Goal: Find specific page/section: Find specific page/section

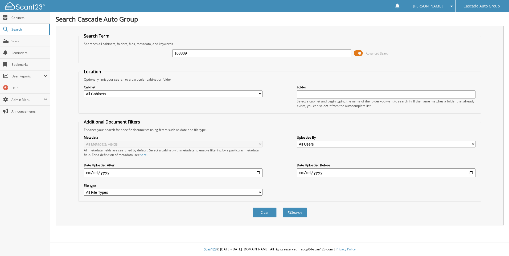
type input "103839"
click at [283, 207] on button "Search" at bounding box center [295, 212] width 24 height 10
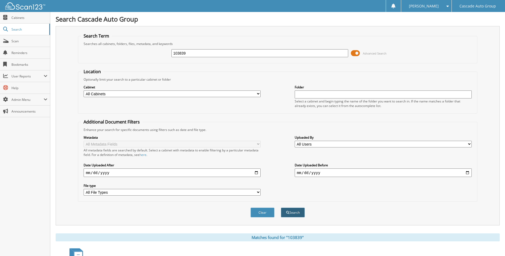
click at [298, 211] on button "Search" at bounding box center [293, 212] width 24 height 10
click at [161, 94] on select "All Cabinets PARTS SERVICE RO Needs Filing" at bounding box center [172, 93] width 177 height 7
select select "40707"
click at [84, 90] on select "All Cabinets PARTS SERVICE RO Needs Filing" at bounding box center [172, 93] width 177 height 7
click at [297, 212] on button "Search" at bounding box center [293, 212] width 24 height 10
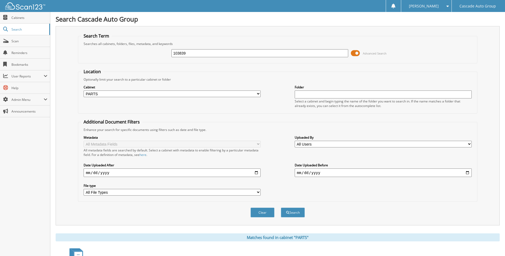
drag, startPoint x: 151, startPoint y: 52, endPoint x: 124, endPoint y: 52, distance: 26.9
click at [124, 52] on div "103839 Advanced Search" at bounding box center [277, 53] width 393 height 14
type input "103900"
click at [281, 207] on button "Search" at bounding box center [293, 212] width 24 height 10
drag, startPoint x: 207, startPoint y: 54, endPoint x: 163, endPoint y: 55, distance: 44.2
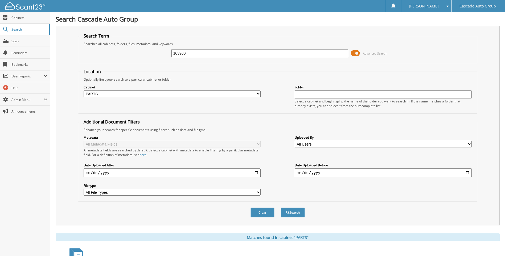
click at [163, 55] on div "103900 Advanced Search" at bounding box center [277, 53] width 393 height 14
type input "103939"
click at [281, 207] on button "Search" at bounding box center [293, 212] width 24 height 10
drag, startPoint x: 205, startPoint y: 53, endPoint x: 149, endPoint y: 48, distance: 55.8
click at [149, 48] on div "103939 Advanced Search" at bounding box center [277, 53] width 393 height 14
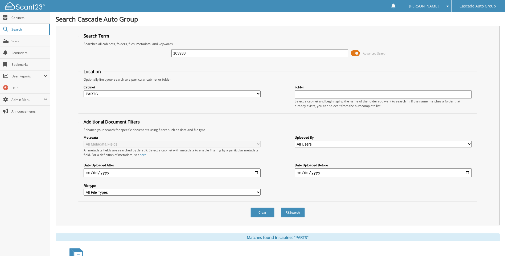
type input "103938"
click at [281, 207] on button "Search" at bounding box center [293, 212] width 24 height 10
drag, startPoint x: 248, startPoint y: 52, endPoint x: 176, endPoint y: 52, distance: 71.6
click at [177, 52] on input "103938" at bounding box center [259, 53] width 177 height 8
type input "103808"
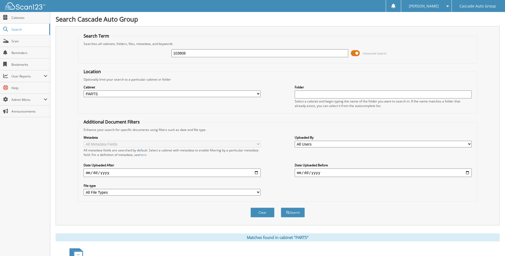
click at [281, 207] on button "Search" at bounding box center [293, 212] width 24 height 10
drag, startPoint x: 205, startPoint y: 49, endPoint x: 144, endPoint y: 55, distance: 61.1
click at [144, 55] on div "103808 Advanced Search" at bounding box center [277, 53] width 393 height 14
type input "103818"
click at [281, 207] on button "Search" at bounding box center [293, 212] width 24 height 10
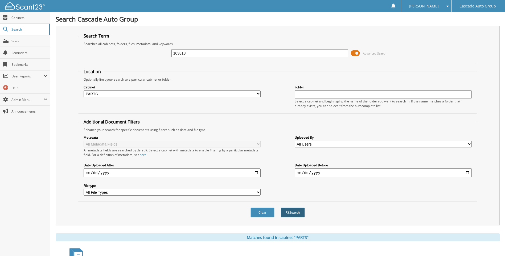
click at [295, 210] on button "Search" at bounding box center [293, 212] width 24 height 10
drag, startPoint x: 199, startPoint y: 51, endPoint x: 136, endPoint y: 55, distance: 62.6
click at [138, 55] on div "103818 Advanced Search" at bounding box center [277, 53] width 393 height 14
type input "103938"
click at [281, 207] on button "Search" at bounding box center [293, 212] width 24 height 10
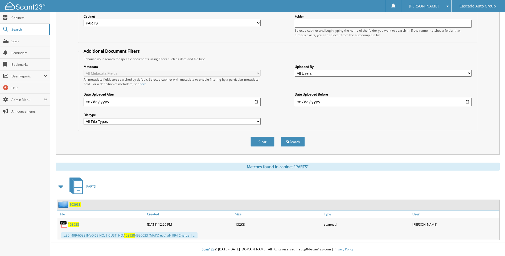
scroll to position [51, 0]
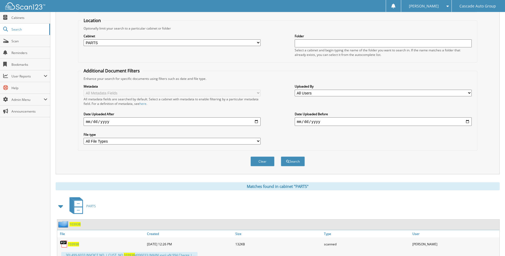
type input "1"
type input "103810"
click at [281, 156] on button "Search" at bounding box center [293, 161] width 24 height 10
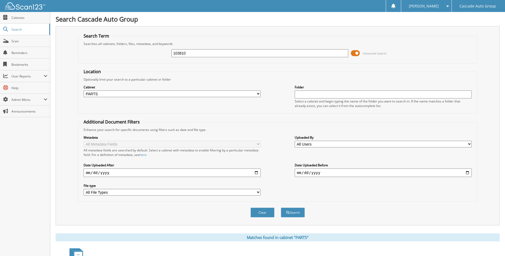
drag, startPoint x: 188, startPoint y: 56, endPoint x: 164, endPoint y: 56, distance: 24.5
click at [165, 56] on div "103810 Advanced Search" at bounding box center [277, 53] width 393 height 14
type input "103864"
click at [281, 207] on button "Search" at bounding box center [293, 212] width 24 height 10
drag, startPoint x: 189, startPoint y: 52, endPoint x: 180, endPoint y: 53, distance: 9.3
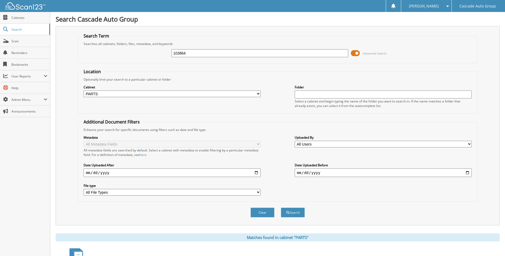
click at [180, 53] on input "103864" at bounding box center [259, 53] width 177 height 8
type input "103851"
click at [281, 207] on button "Search" at bounding box center [293, 212] width 24 height 10
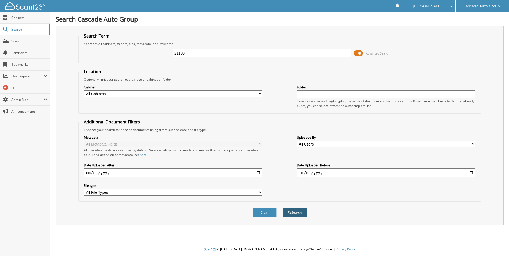
type input "21193"
click at [302, 213] on button "Search" at bounding box center [295, 212] width 24 height 10
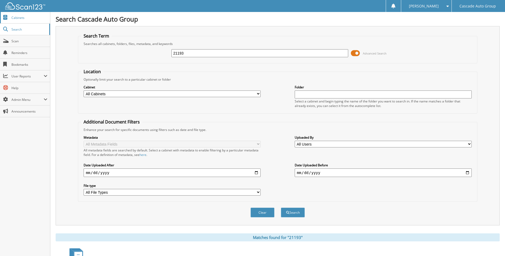
click at [18, 17] on span "Cabinets" at bounding box center [29, 17] width 36 height 5
